Goal: Find contact information: Find contact information

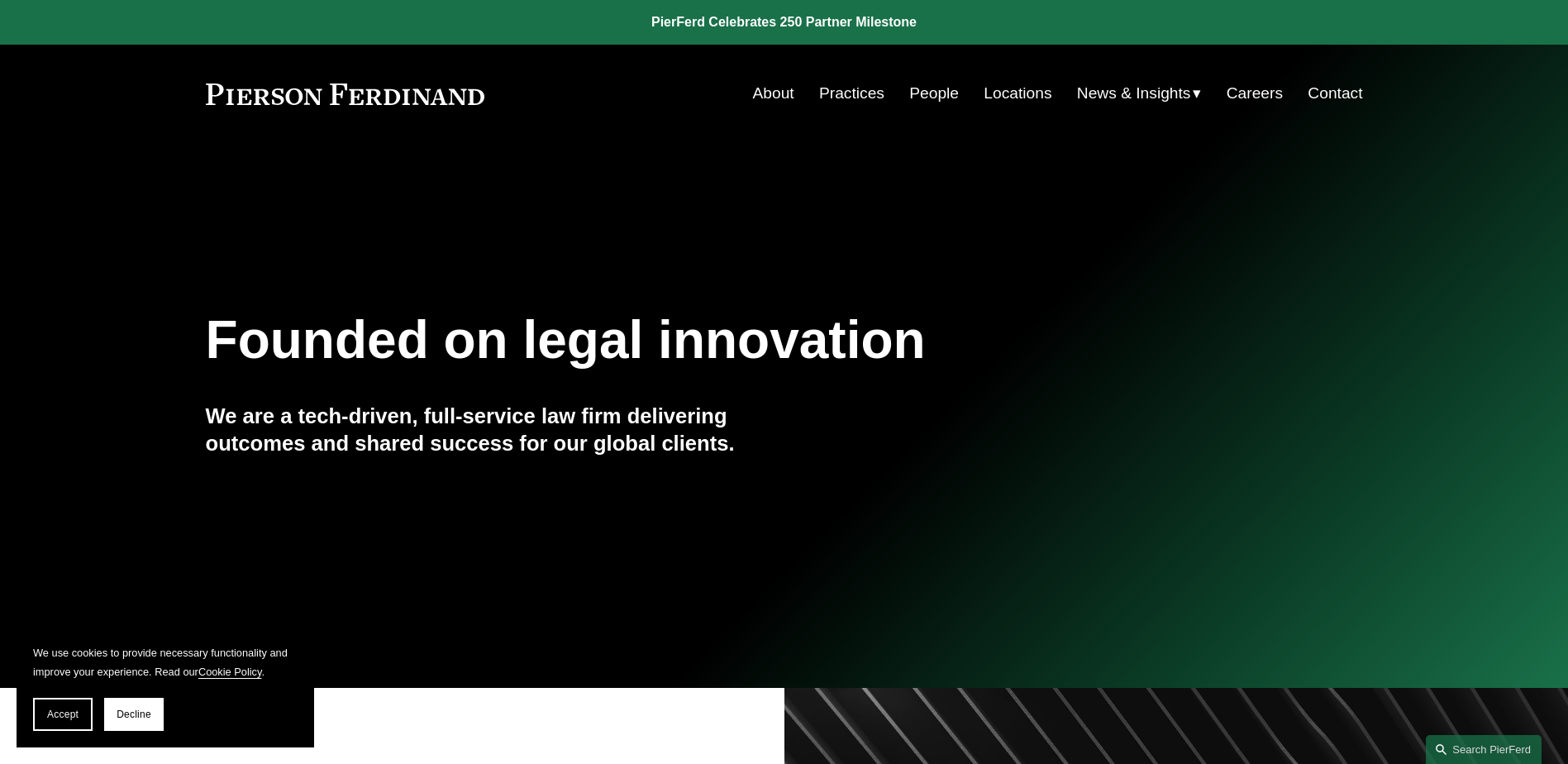
click at [946, 92] on link "People" at bounding box center [934, 93] width 50 height 31
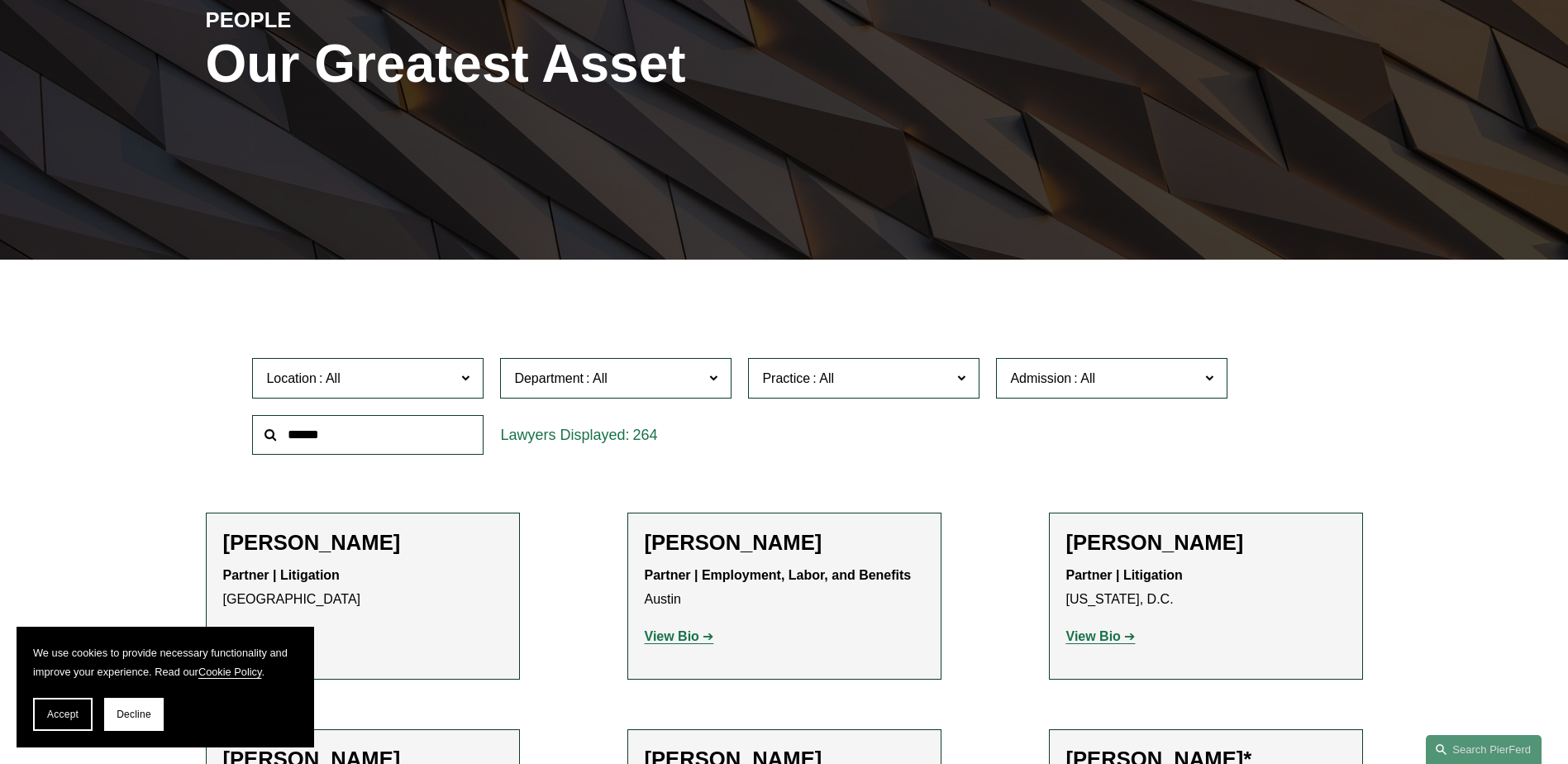
scroll to position [275, 0]
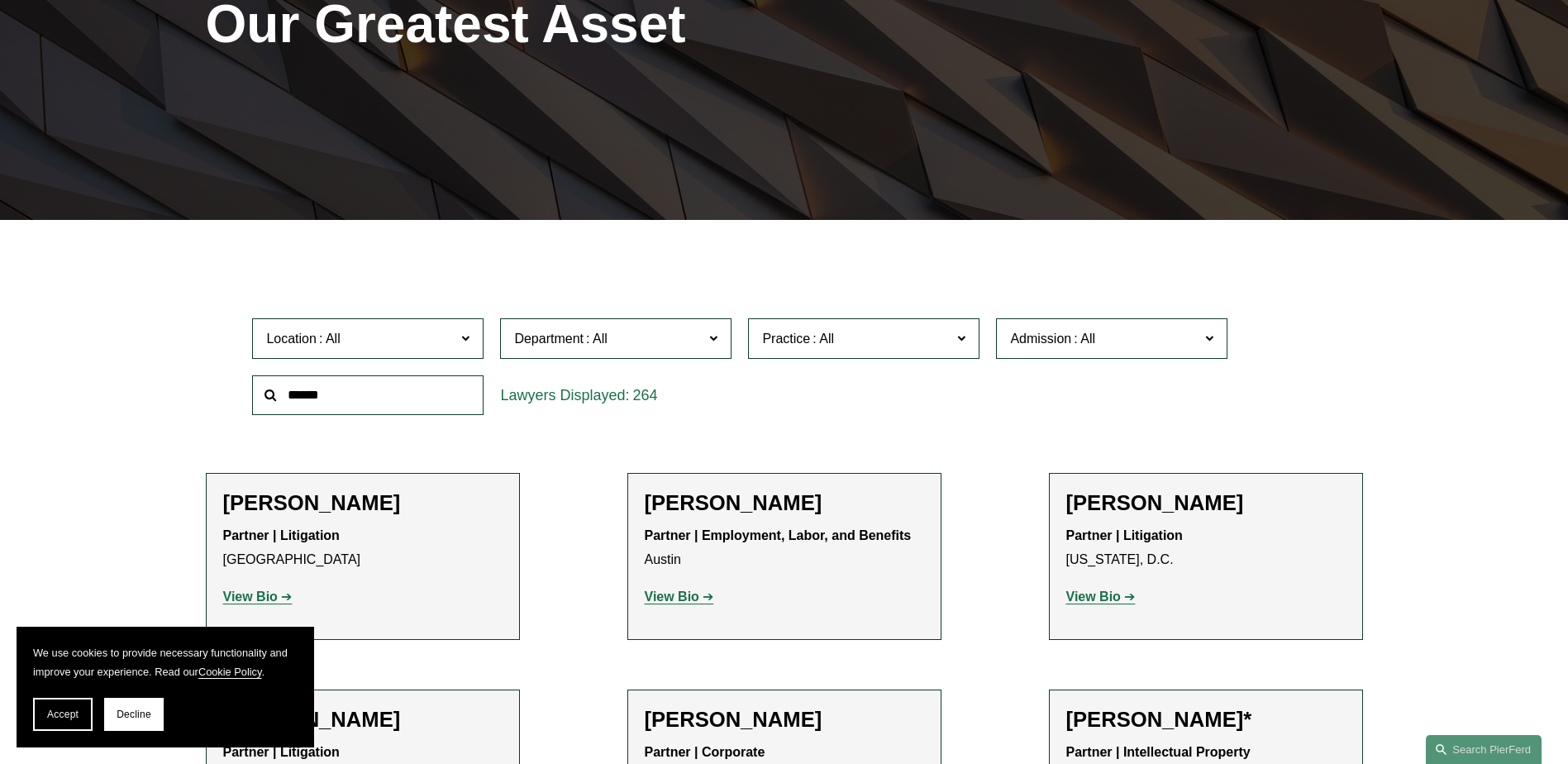
click at [417, 397] on input "text" at bounding box center [368, 395] width 232 height 40
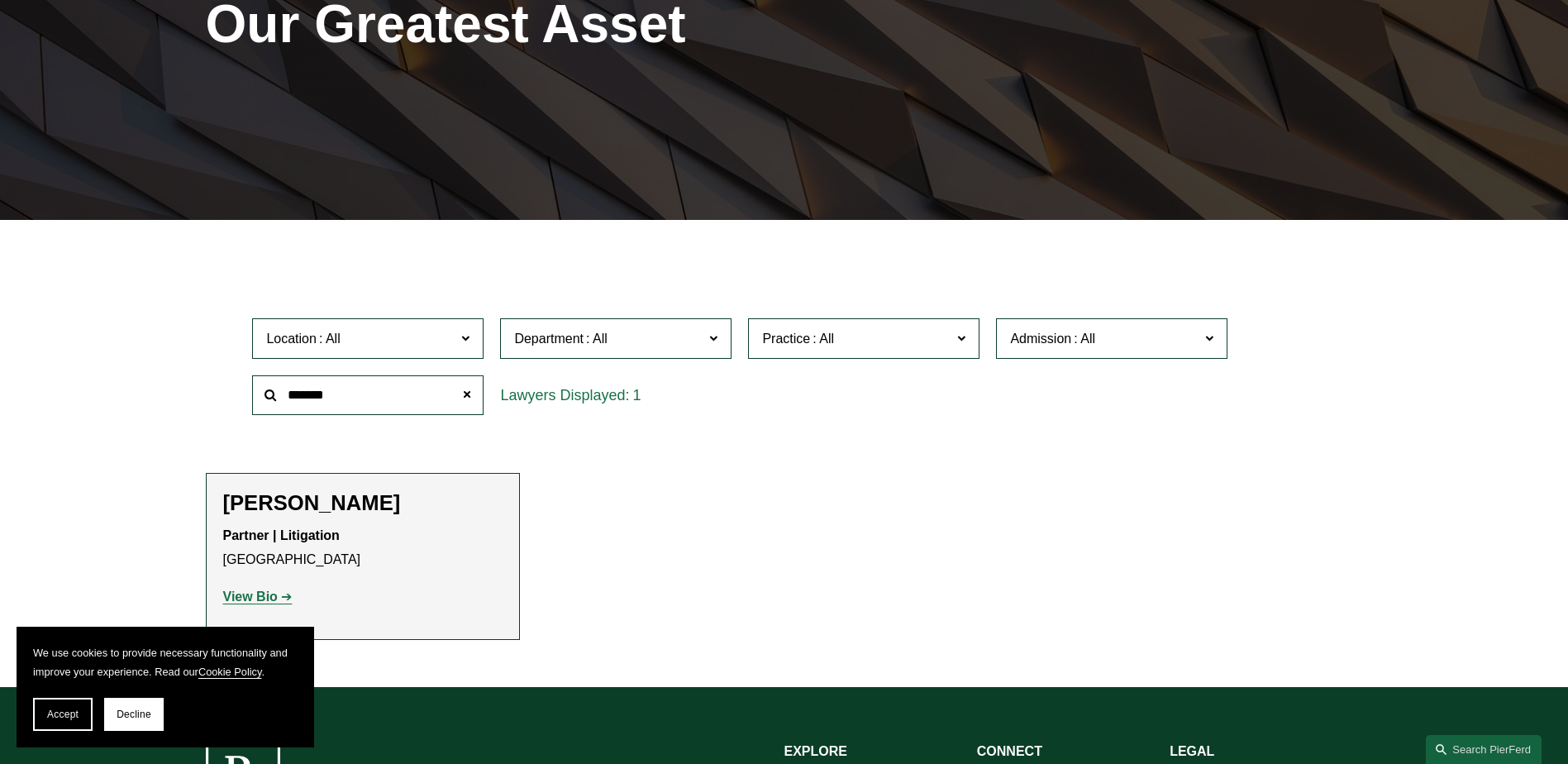
type input "*******"
click at [261, 594] on strong "View Bio" at bounding box center [250, 596] width 55 height 14
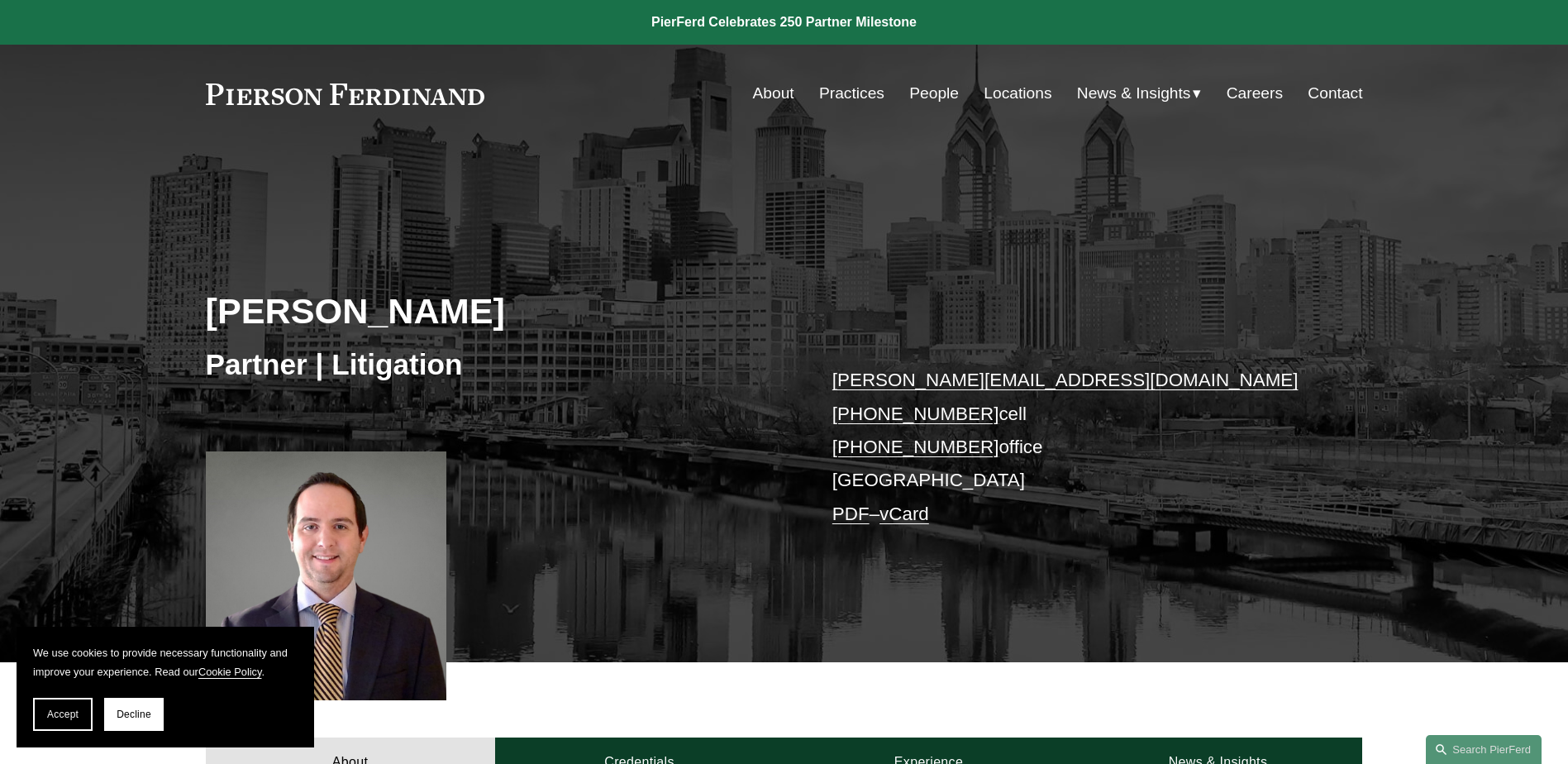
click at [1039, 444] on p "kevin.buttery@pierferd.com +1.856.904.8763 cell +1.856.209.5381 office Philadel…" at bounding box center [1073, 448] width 482 height 167
drag, startPoint x: 1039, startPoint y: 444, endPoint x: 963, endPoint y: 438, distance: 76.2
click at [963, 438] on p "kevin.buttery@pierferd.com +1.856.904.8763 cell +1.856.209.5381 office Philadel…" at bounding box center [1073, 448] width 482 height 167
drag, startPoint x: 963, startPoint y: 438, endPoint x: 849, endPoint y: 513, distance: 136.5
click at [849, 513] on link "PDF" at bounding box center [851, 514] width 37 height 21
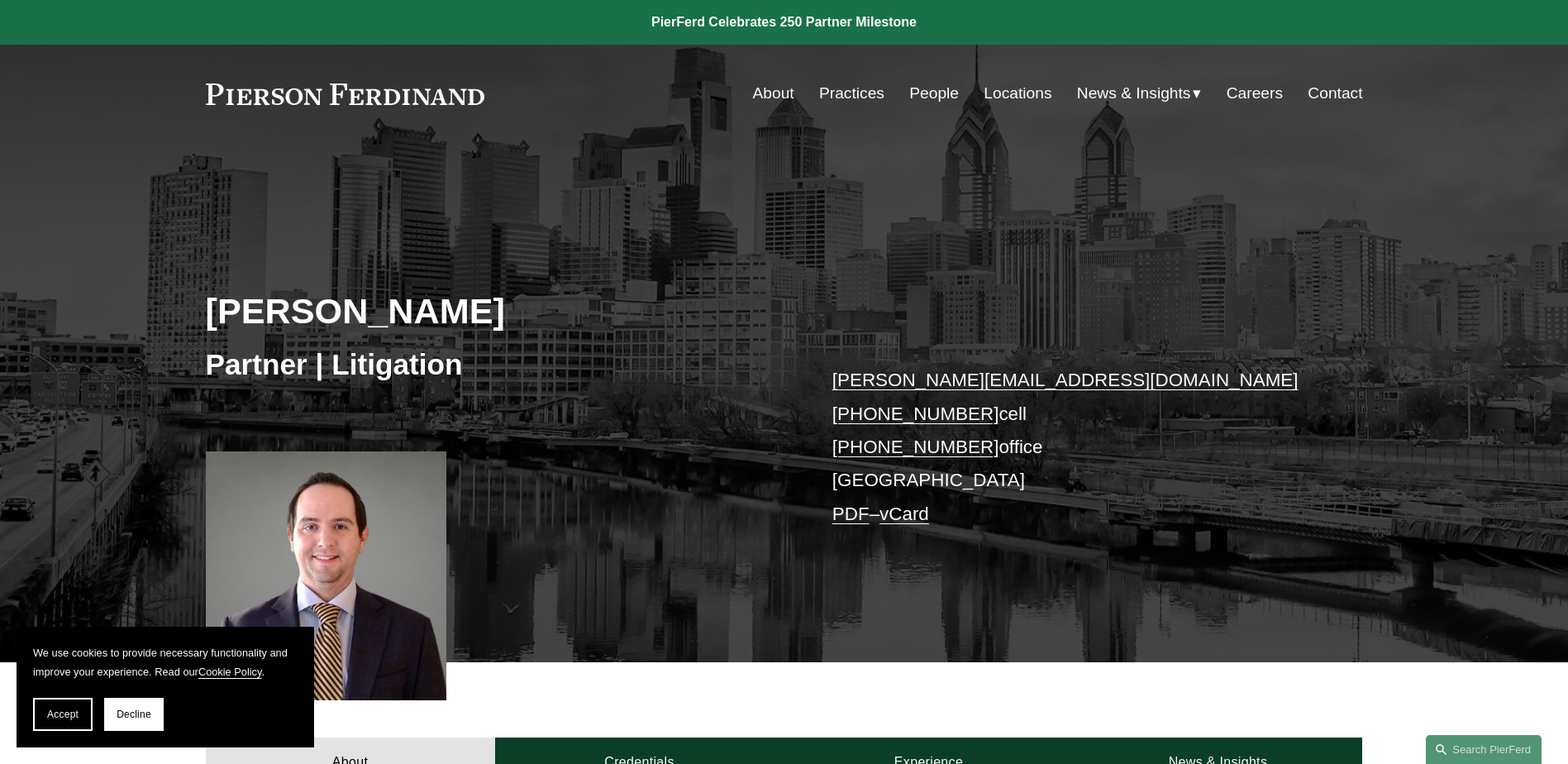
click at [1070, 458] on p "kevin.buttery@pierferd.com +1.856.904.8763 cell +1.856.209.5381 office Philadel…" at bounding box center [1073, 448] width 482 height 167
click at [1067, 453] on p "kevin.buttery@pierferd.com +1.856.904.8763 cell +1.856.209.5381 office Philadel…" at bounding box center [1073, 448] width 482 height 167
click at [956, 411] on link "+1.856.904.8763" at bounding box center [916, 413] width 167 height 21
drag, startPoint x: 1019, startPoint y: 450, endPoint x: 823, endPoint y: 442, distance: 196.2
click at [823, 442] on div "Kevin M. Buttery Partner | Litigation kevin.buttery@pierferd.com +1.856.904.876…" at bounding box center [784, 427] width 1568 height 473
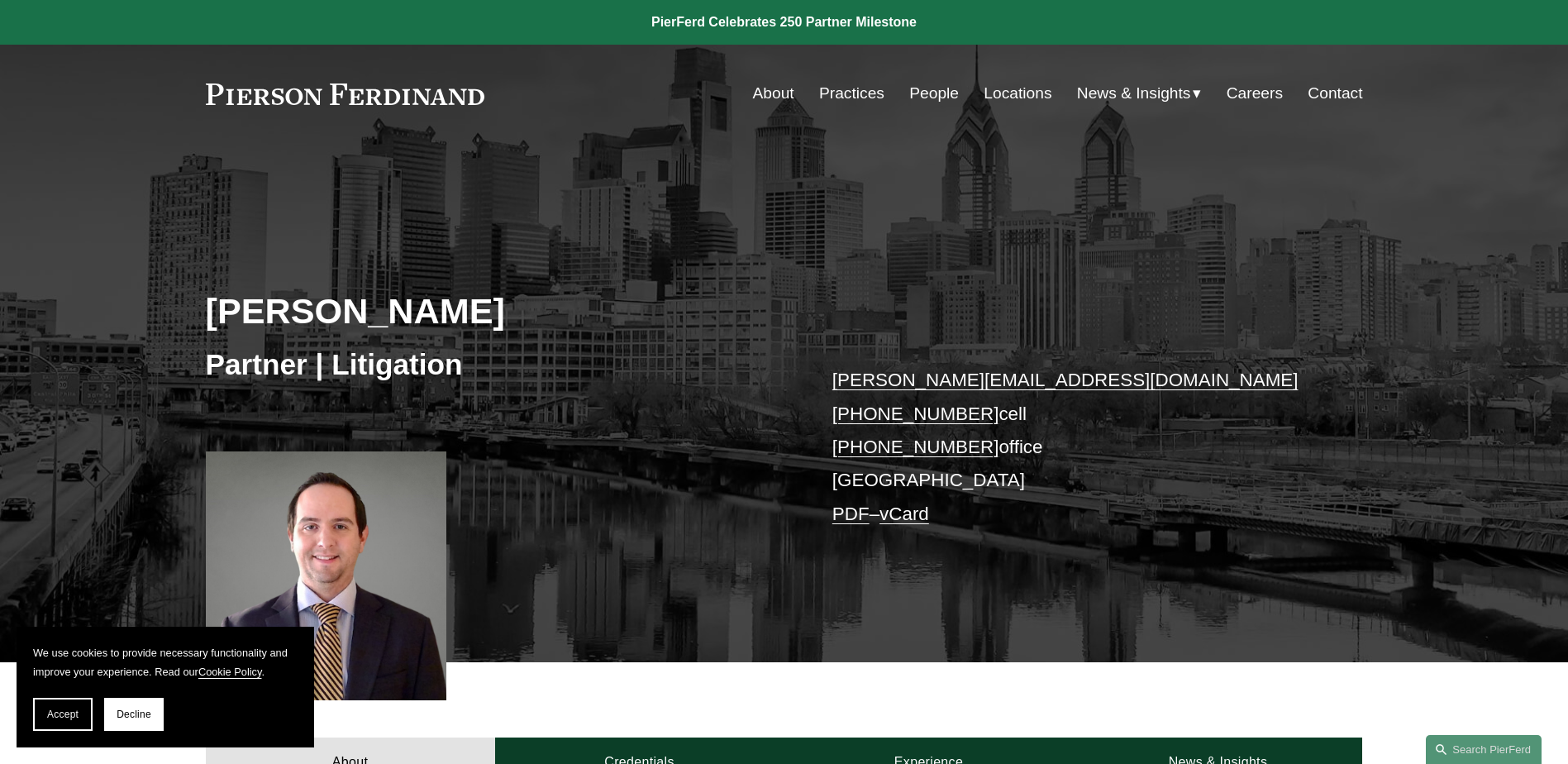
drag, startPoint x: 823, startPoint y: 442, endPoint x: 853, endPoint y: 443, distance: 30.0
copy p "+1.856.209.5381 office"
